Goal: Find specific page/section: Find specific page/section

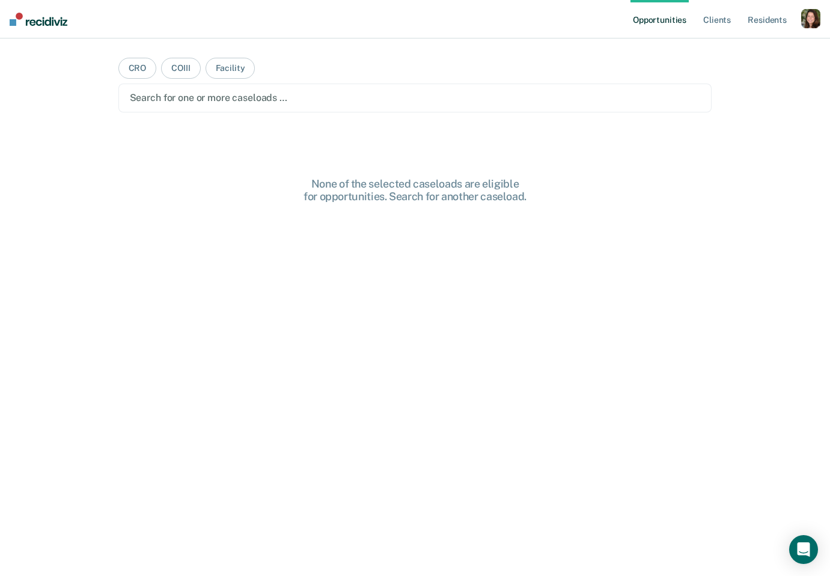
click at [800, 17] on div "Opportunities Client s Resident s Profile How it works Log Out" at bounding box center [725, 19] width 190 height 38
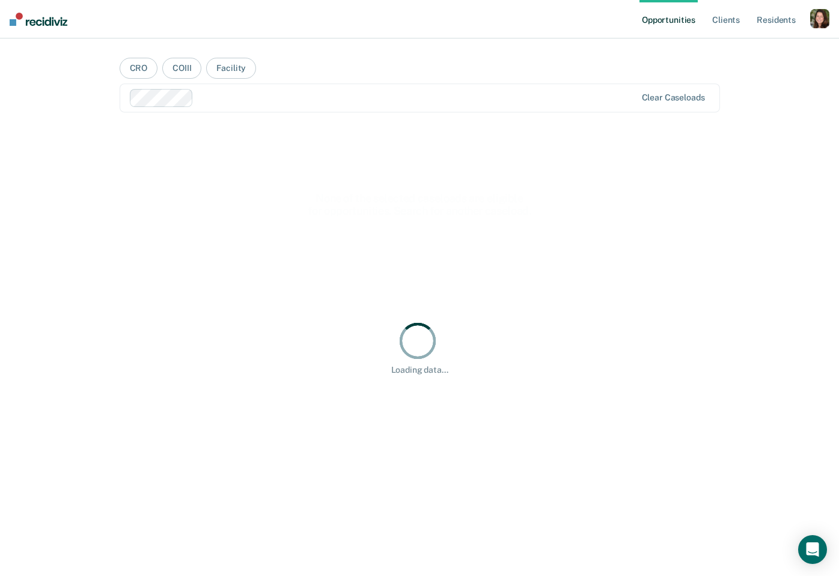
click at [812, 20] on div "button" at bounding box center [819, 18] width 19 height 19
click at [757, 47] on link "Profile" at bounding box center [771, 49] width 97 height 10
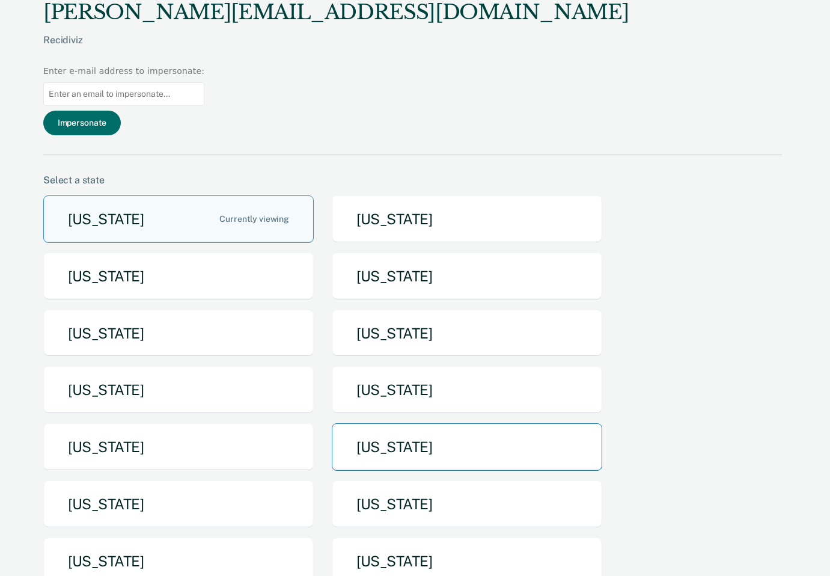
click at [397, 423] on button "[US_STATE]" at bounding box center [467, 446] width 270 height 47
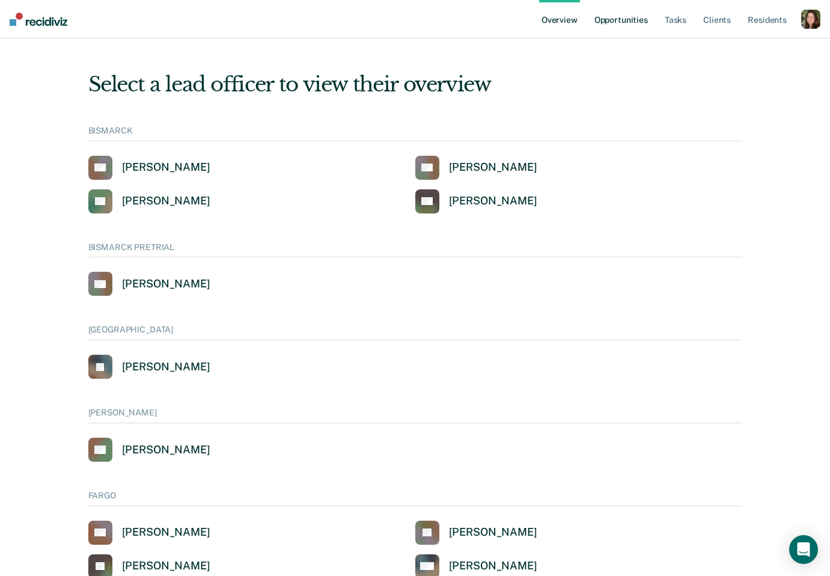
click at [642, 25] on link "Opportunities" at bounding box center [621, 19] width 58 height 38
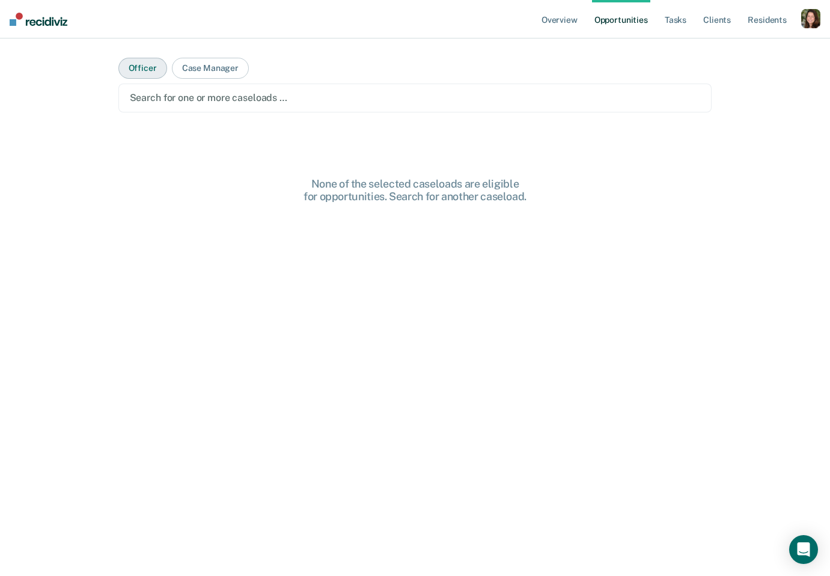
click at [146, 72] on button "Officer" at bounding box center [142, 68] width 49 height 21
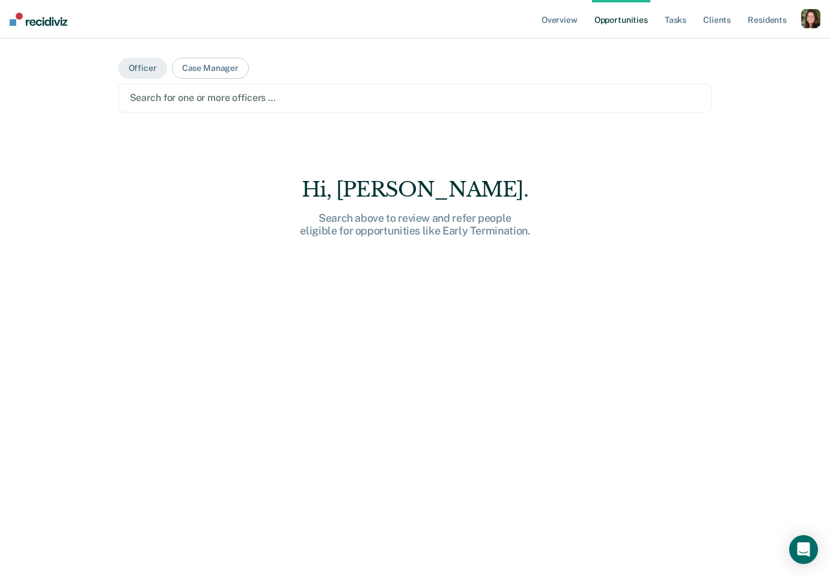
click at [157, 96] on div at bounding box center [415, 98] width 571 height 14
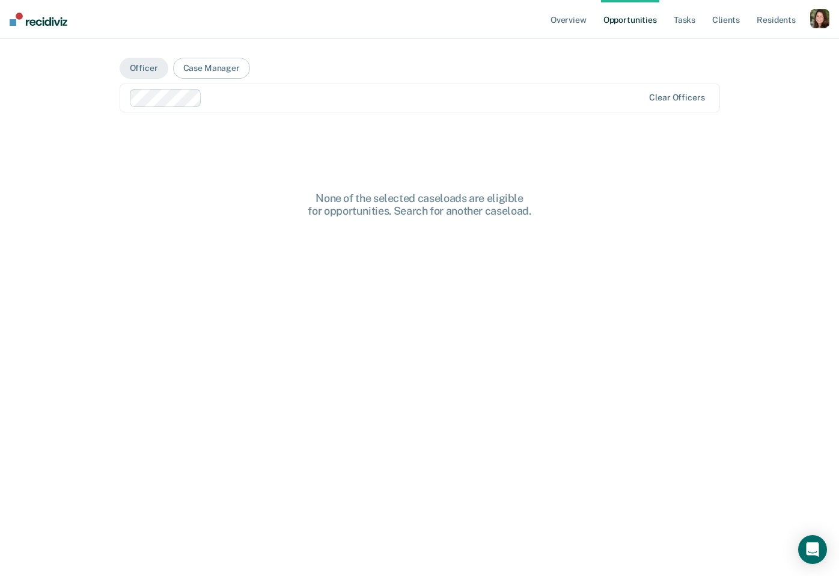
drag, startPoint x: 215, startPoint y: 96, endPoint x: 215, endPoint y: 109, distance: 12.6
click at [215, 96] on div at bounding box center [425, 98] width 437 height 14
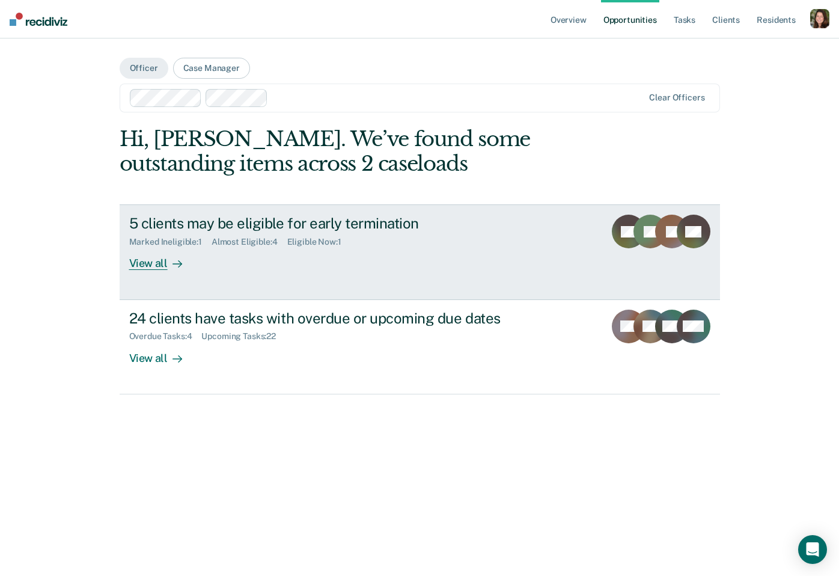
click at [299, 224] on div "5 clients may be eligible for early termination" at bounding box center [340, 223] width 422 height 17
